Goal: Book appointment/travel/reservation

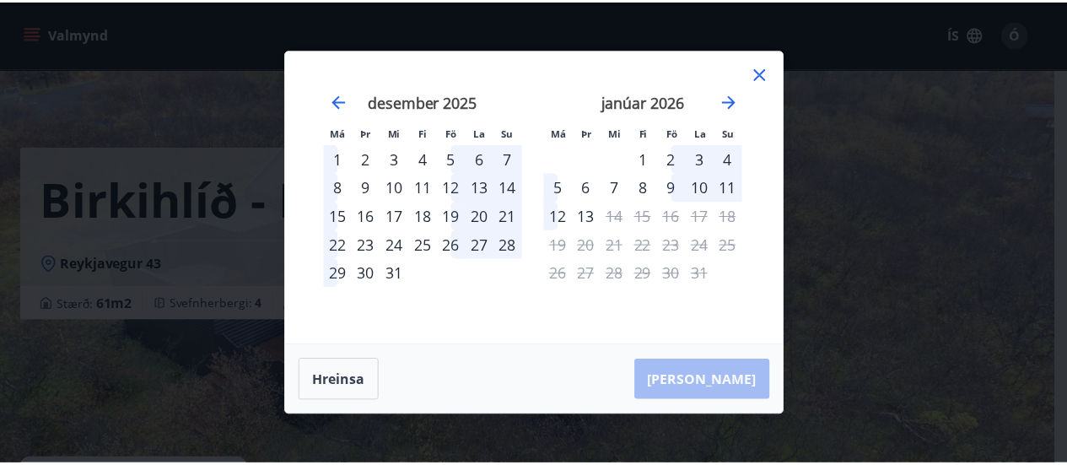
scroll to position [1118, 0]
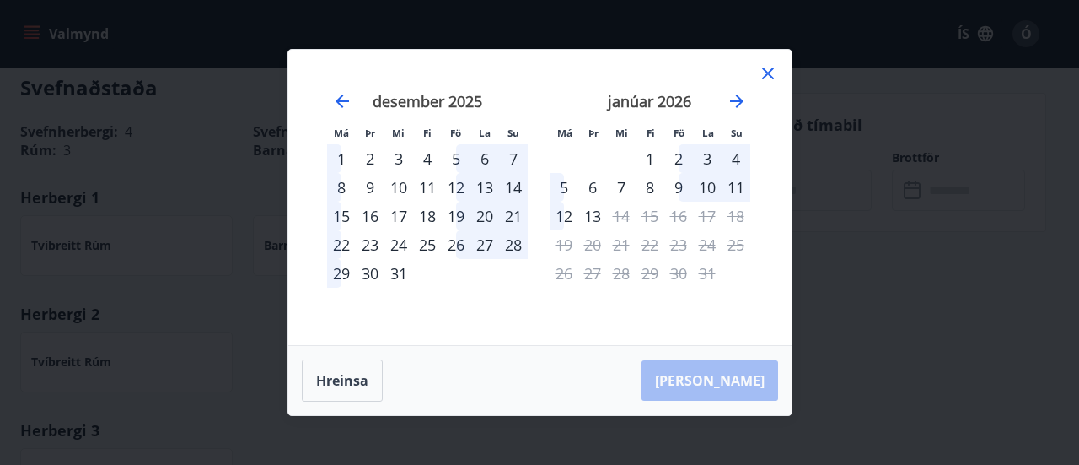
click at [766, 70] on icon at bounding box center [768, 73] width 20 height 20
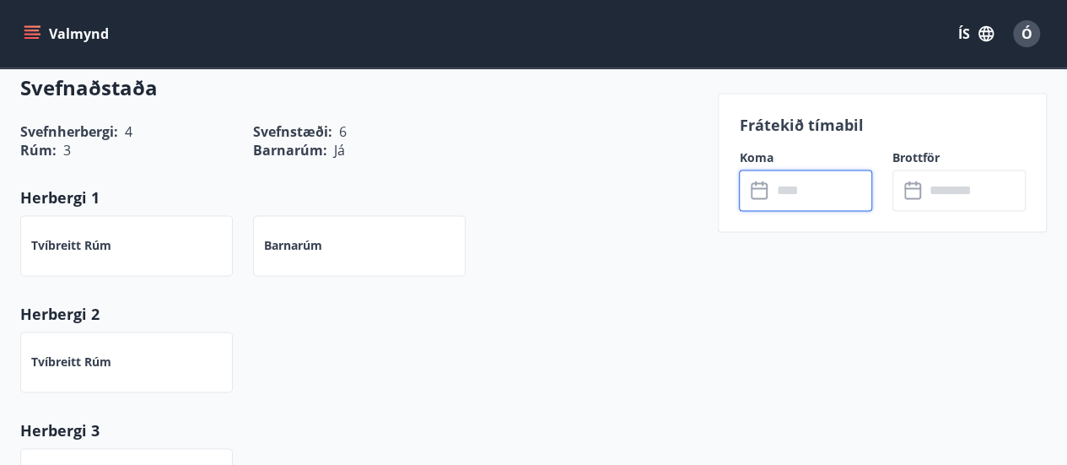
click at [790, 186] on input "text" at bounding box center [821, 189] width 101 height 41
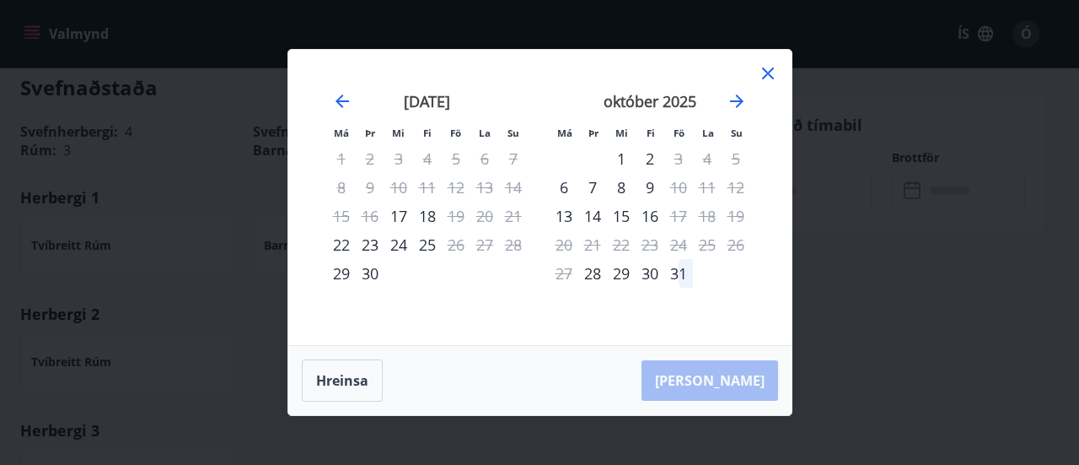
click at [782, 70] on div "Má Þr Mi Fi Fö La Su Má Þr Mi Fi Fö La Su [DATE] 1 2 3 4 5 6 7 8 9 10 11 12 13 …" at bounding box center [539, 197] width 503 height 295
click at [767, 75] on icon at bounding box center [768, 73] width 20 height 20
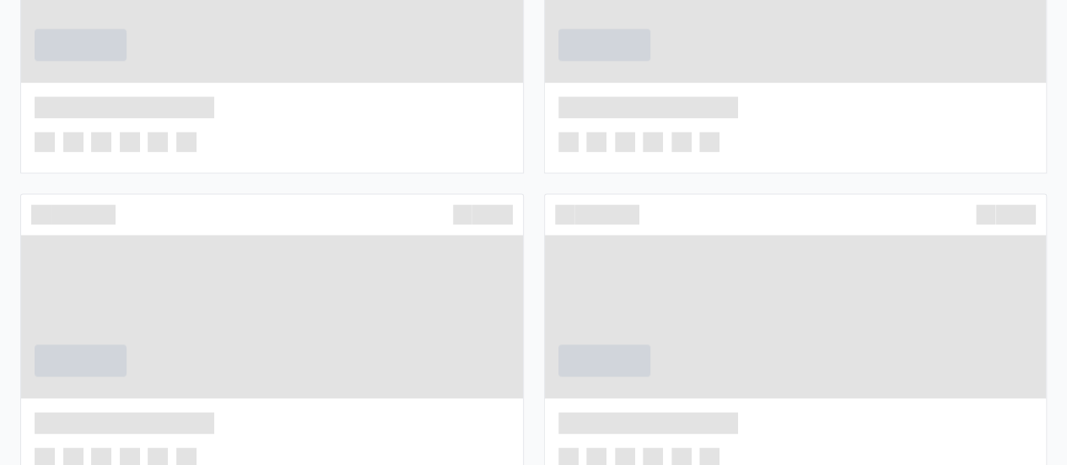
scroll to position [843, 0]
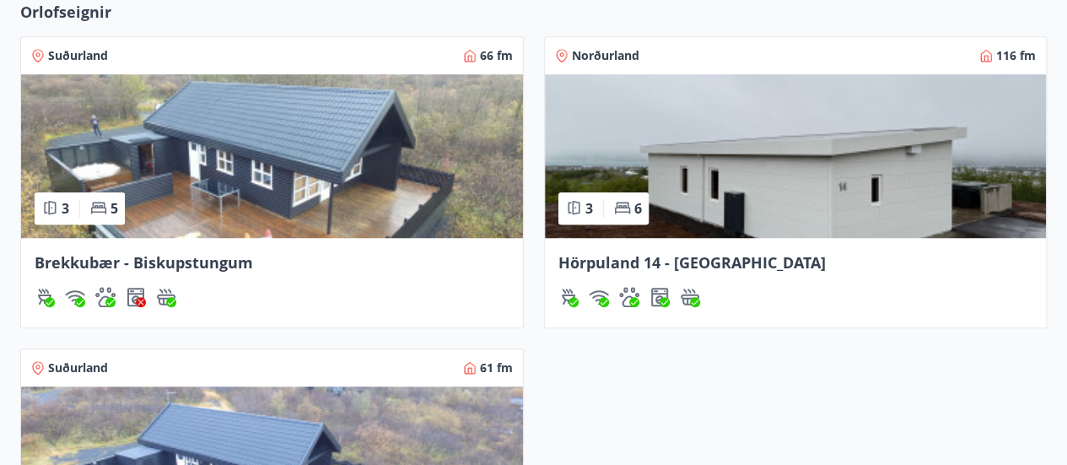
click at [620, 161] on img at bounding box center [796, 156] width 502 height 164
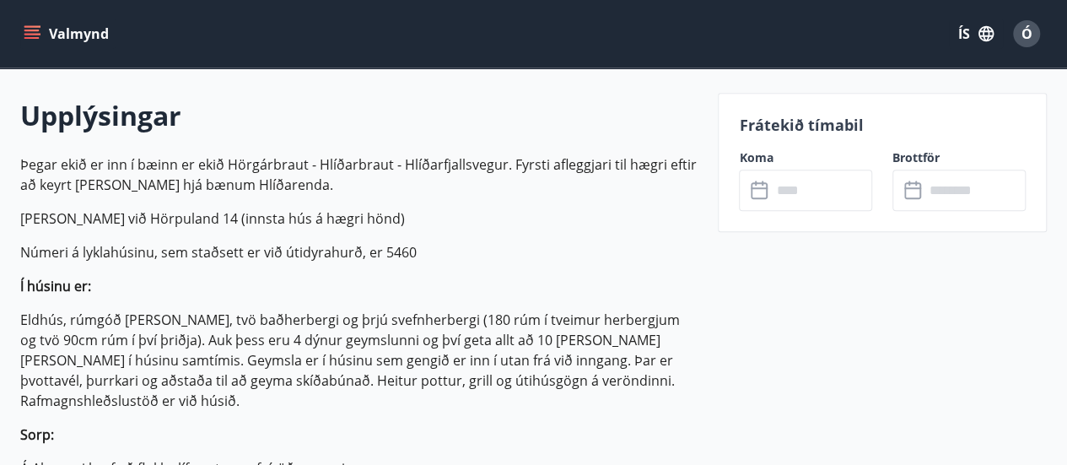
scroll to position [506, 0]
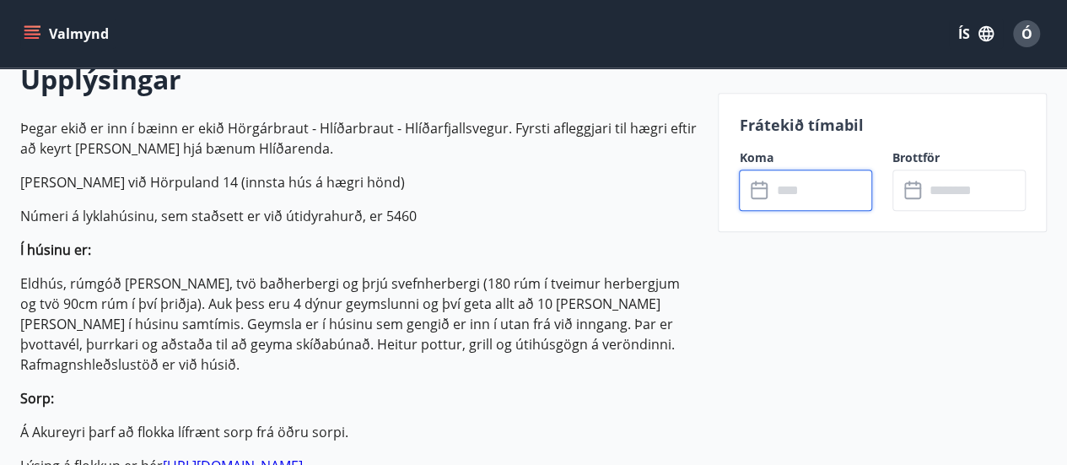
click at [791, 190] on input "text" at bounding box center [821, 189] width 101 height 41
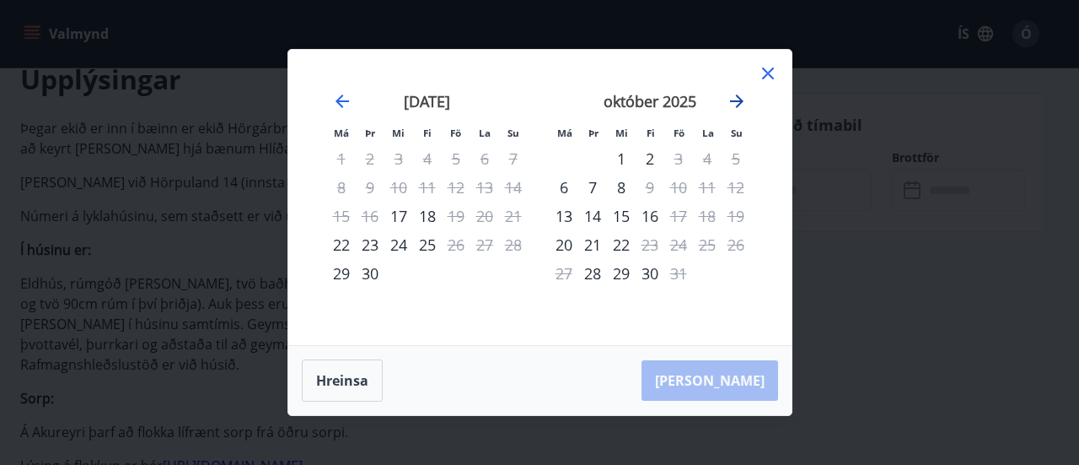
click at [739, 102] on icon "Move forward to switch to the next month." at bounding box center [736, 100] width 13 height 13
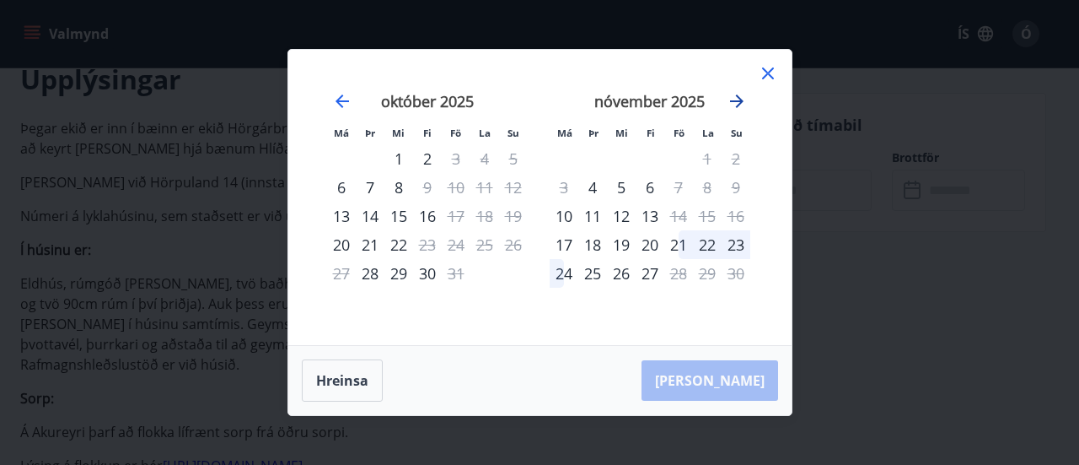
click at [739, 102] on icon "Move forward to switch to the next month." at bounding box center [736, 100] width 13 height 13
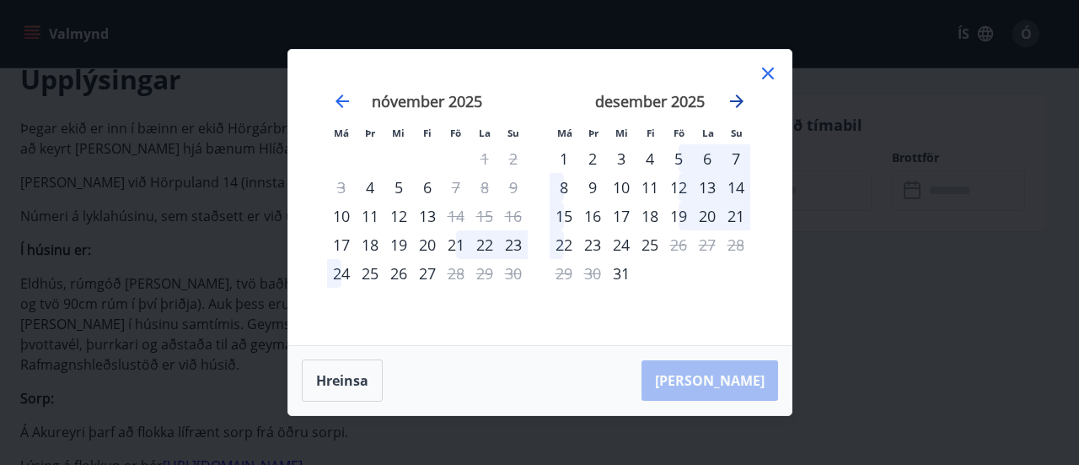
click at [739, 102] on icon "Move forward to switch to the next month." at bounding box center [736, 100] width 13 height 13
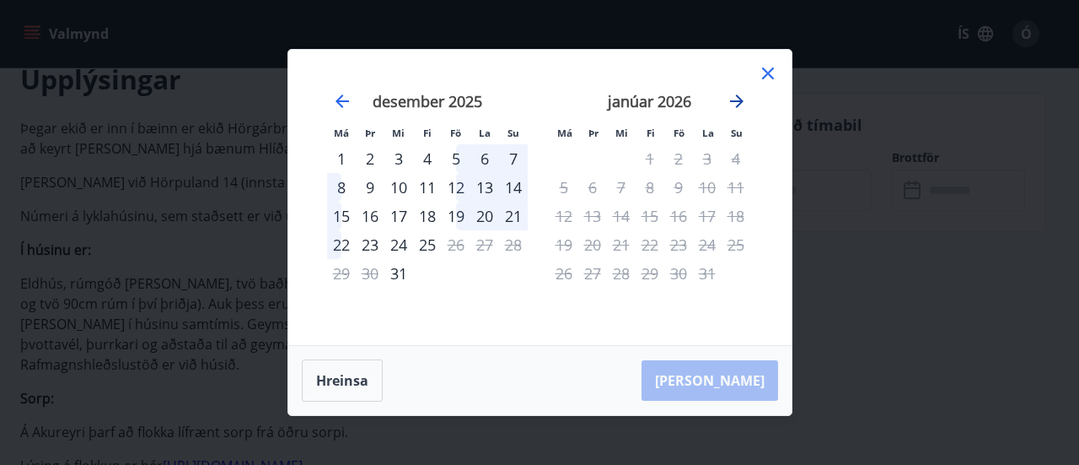
click at [739, 102] on icon "Move forward to switch to the next month." at bounding box center [736, 100] width 13 height 13
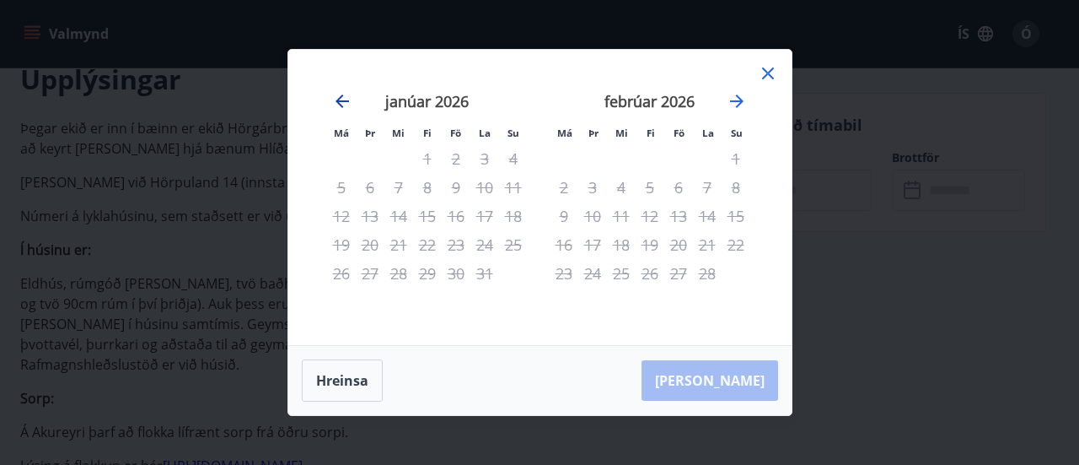
click at [346, 98] on icon "Move backward to switch to the previous month." at bounding box center [342, 101] width 20 height 20
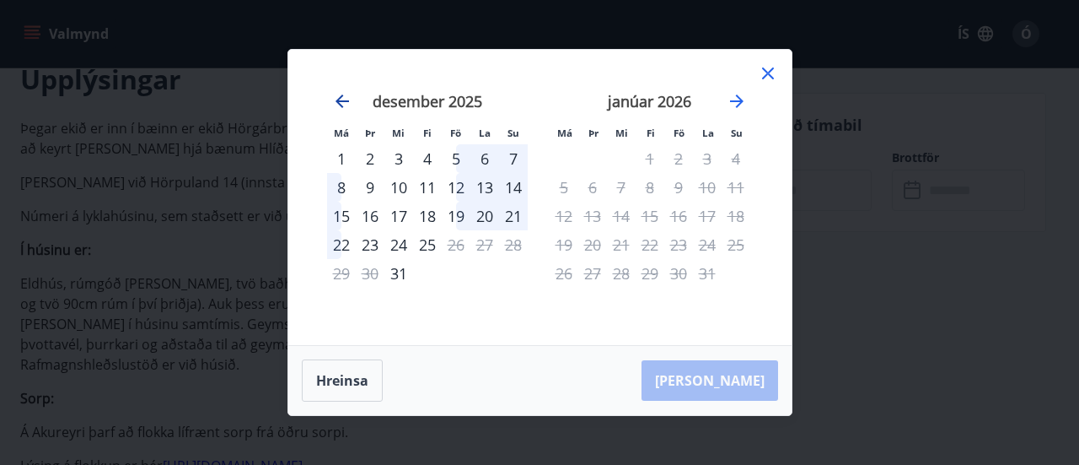
click at [344, 99] on icon "Move backward to switch to the previous month." at bounding box center [342, 101] width 20 height 20
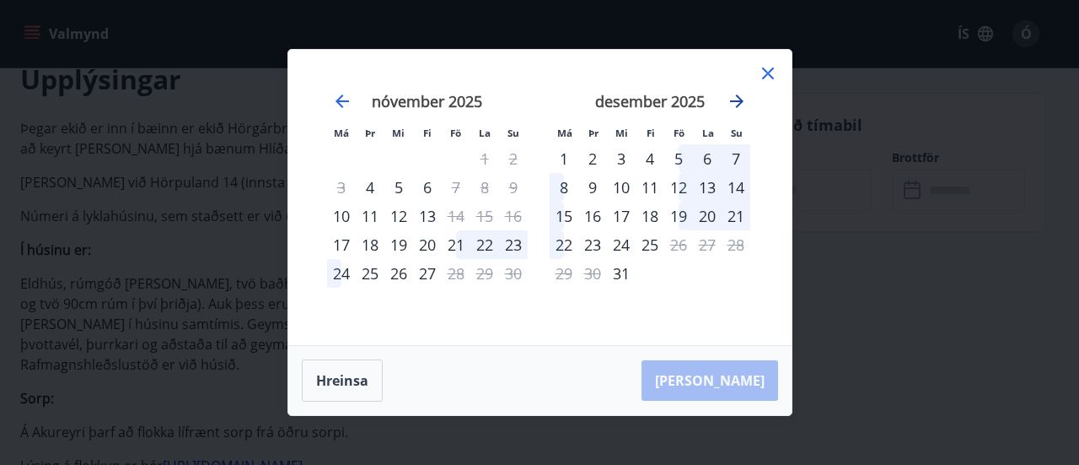
click at [732, 107] on icon "Move forward to switch to the next month." at bounding box center [737, 101] width 20 height 20
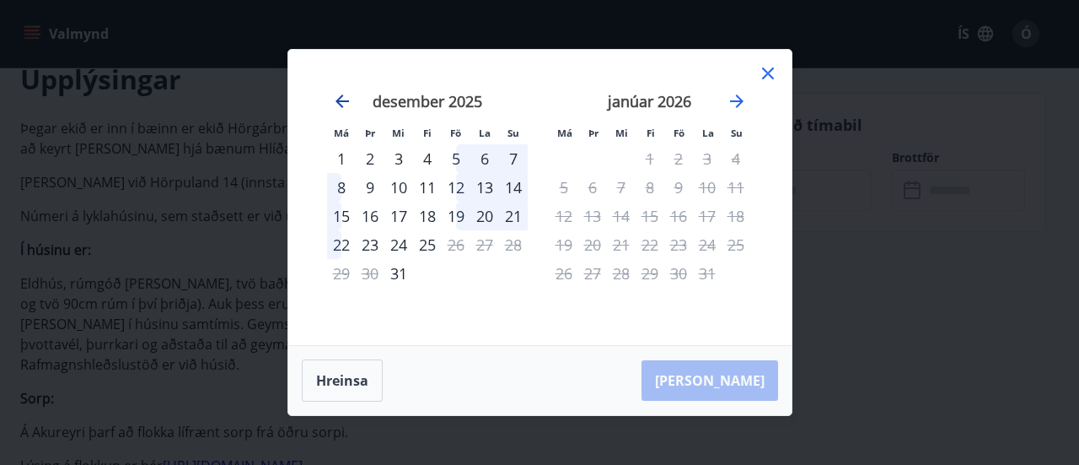
click at [334, 101] on icon "Move backward to switch to the previous month." at bounding box center [342, 101] width 20 height 20
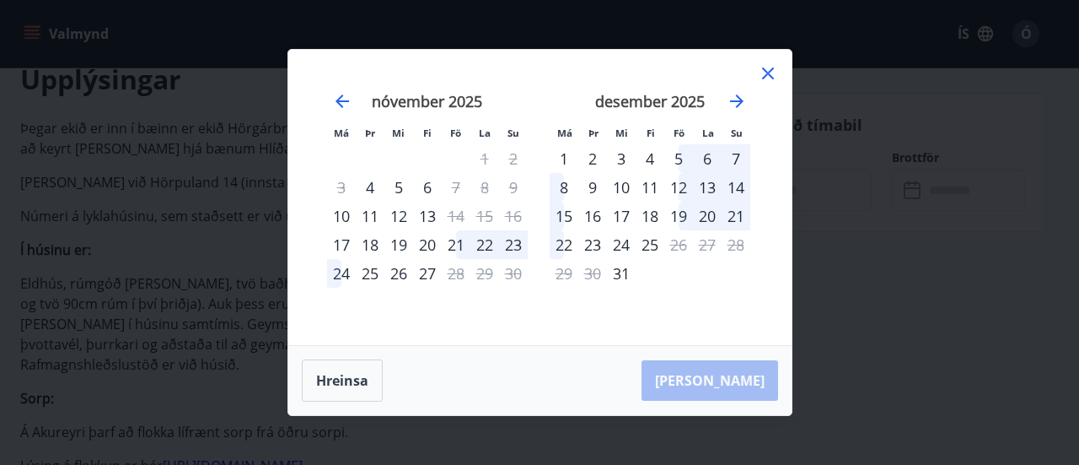
click at [766, 65] on icon at bounding box center [768, 73] width 20 height 20
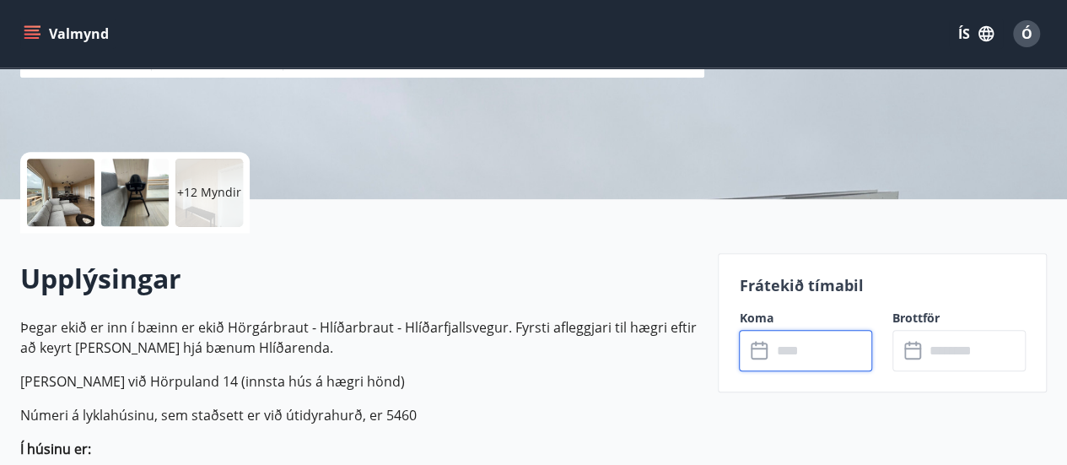
scroll to position [0, 0]
